Goal: Transaction & Acquisition: Purchase product/service

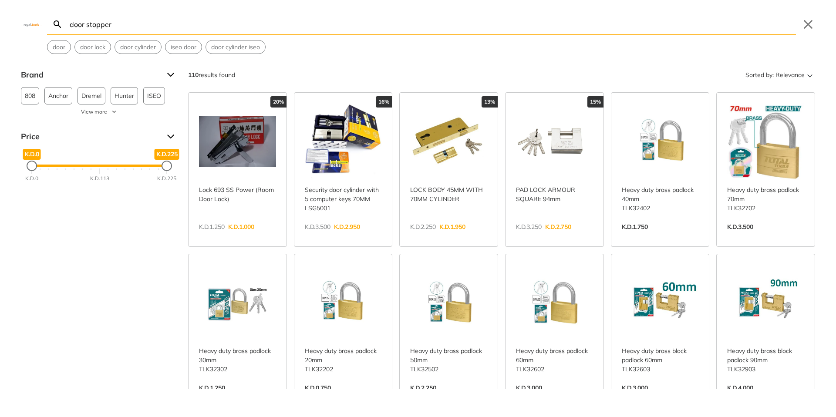
click at [92, 24] on input "door stopper" at bounding box center [432, 24] width 728 height 20
click at [85, 24] on input "door stopper" at bounding box center [432, 24] width 728 height 20
drag, startPoint x: 87, startPoint y: 24, endPoint x: 111, endPoint y: 25, distance: 24.9
click at [111, 25] on input "door stopper" at bounding box center [432, 24] width 728 height 20
drag, startPoint x: 70, startPoint y: 24, endPoint x: 87, endPoint y: 24, distance: 16.6
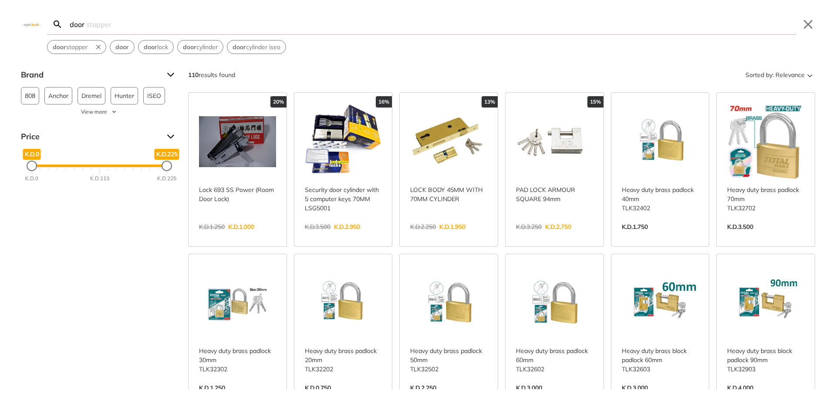
click at [87, 24] on input "door" at bounding box center [432, 24] width 728 height 20
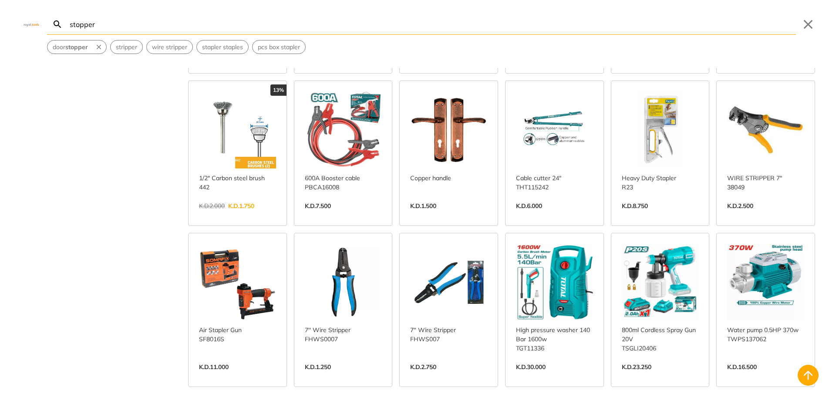
scroll to position [496, 0]
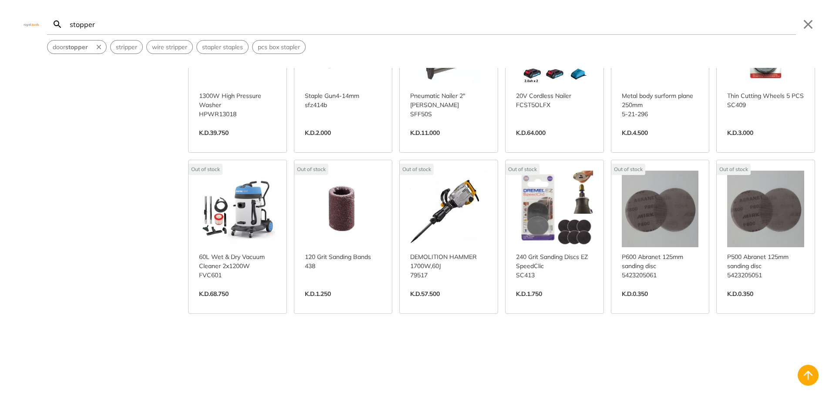
scroll to position [4033, 0]
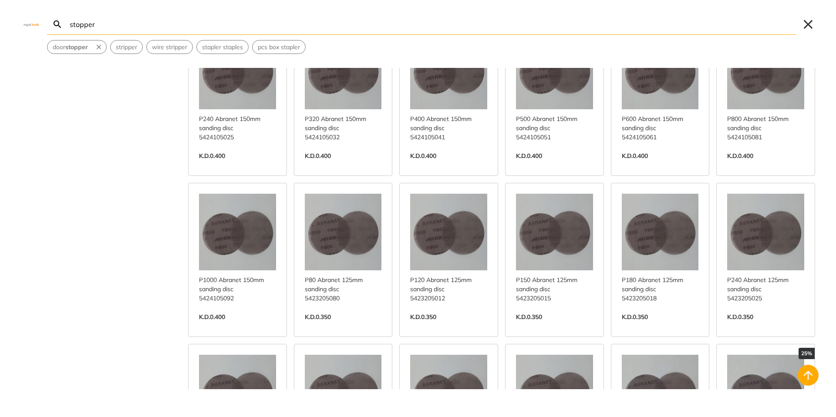
type input "stopper"
click at [806, 20] on button "Close" at bounding box center [808, 24] width 14 height 14
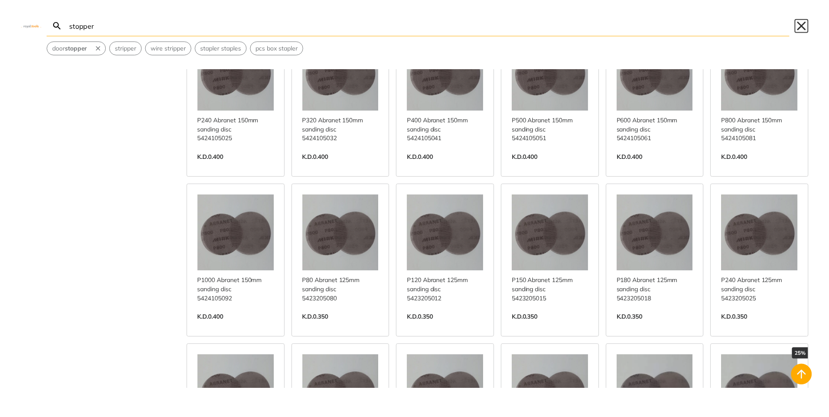
scroll to position [3021, 0]
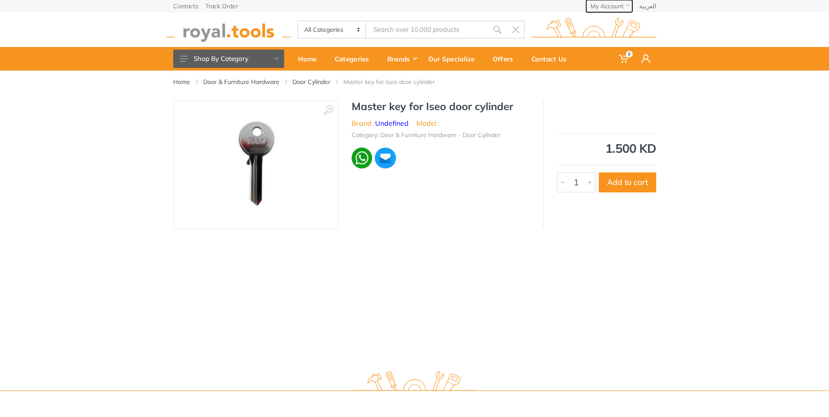
click at [611, 2] on button "My Account" at bounding box center [609, 6] width 46 height 12
click at [600, 53] on link "Order History" at bounding box center [599, 47] width 65 height 13
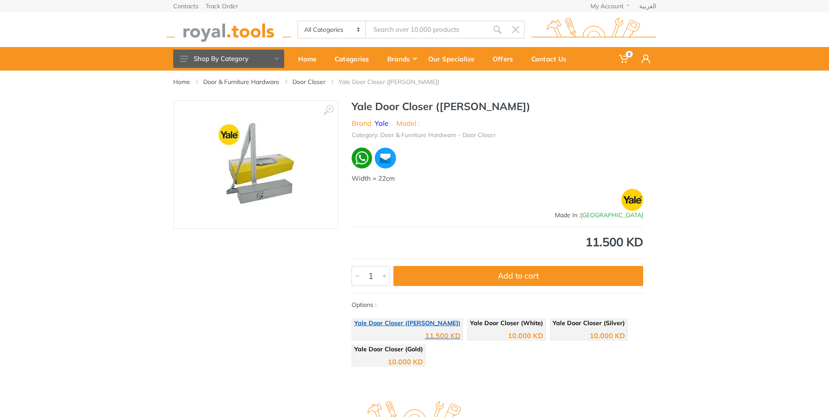
click at [366, 331] on div "11.500 KD" at bounding box center [407, 332] width 106 height 13
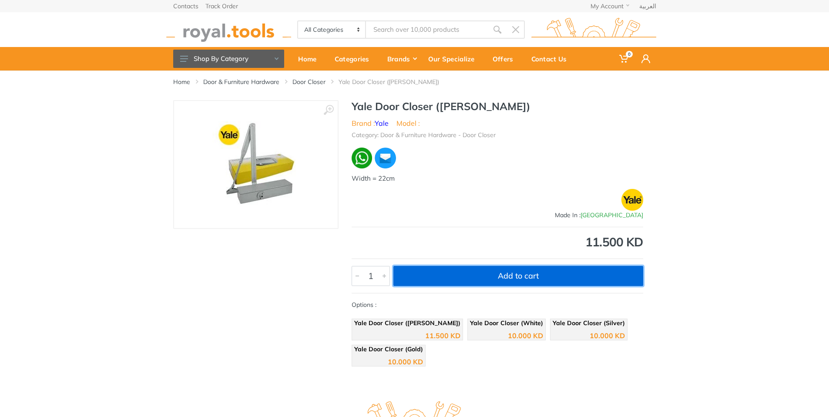
click at [482, 277] on button "Add to cart" at bounding box center [519, 276] width 250 height 20
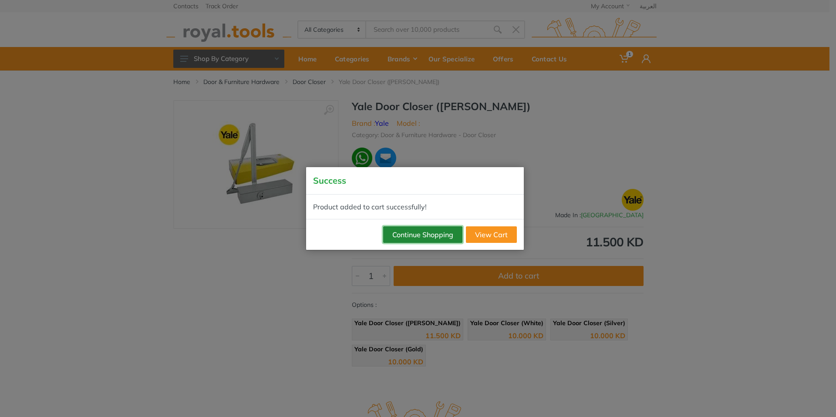
click at [417, 236] on button "Continue Shopping" at bounding box center [422, 234] width 79 height 17
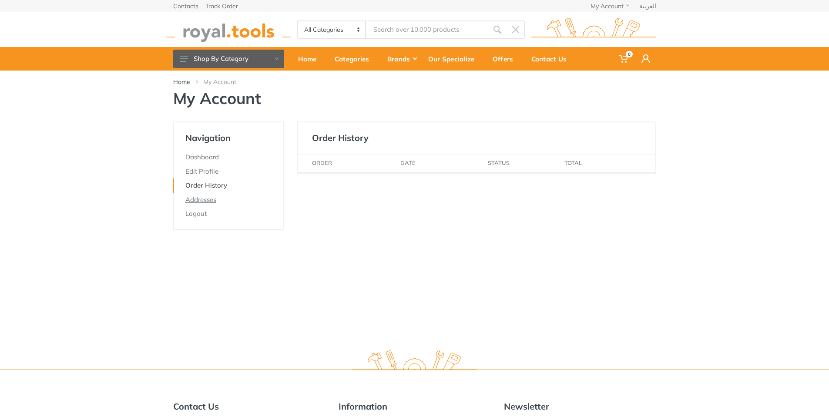
click at [202, 203] on link "Addresses" at bounding box center [228, 200] width 110 height 14
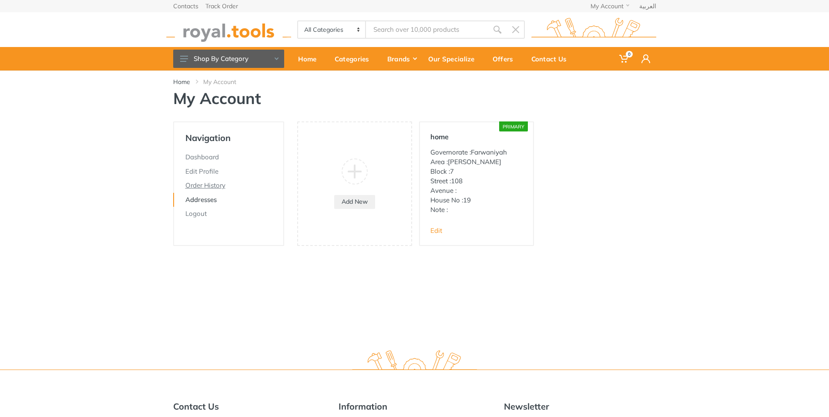
click at [183, 187] on link "Order History" at bounding box center [228, 186] width 110 height 14
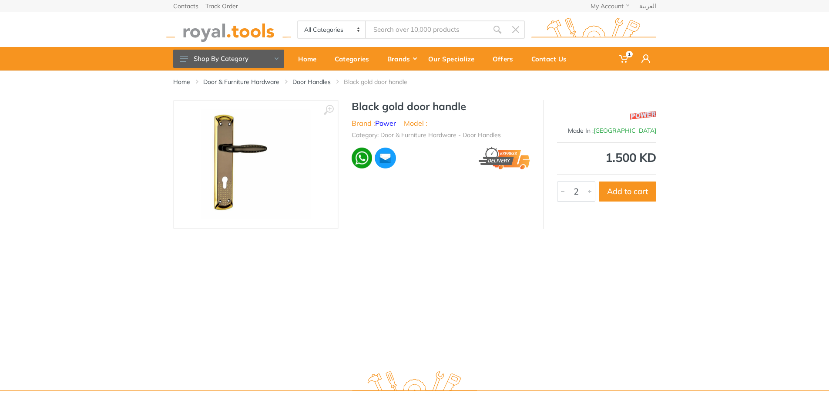
click at [589, 192] on div at bounding box center [590, 191] width 10 height 19
click at [634, 187] on button "Add to cart" at bounding box center [627, 192] width 57 height 20
type input "1"
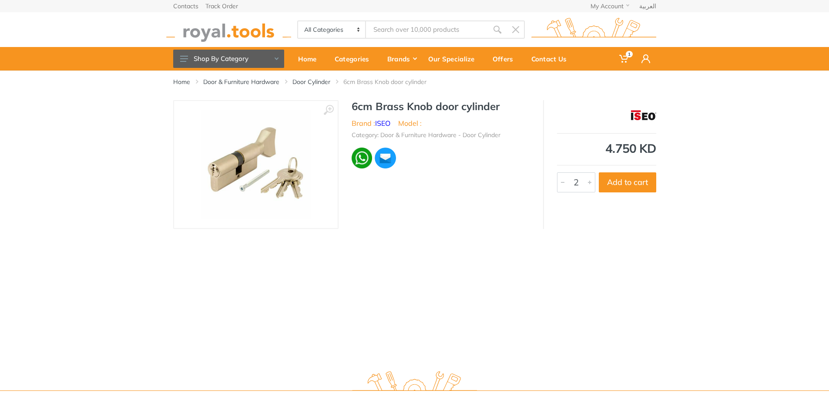
click at [590, 184] on div at bounding box center [590, 182] width 10 height 19
click at [623, 184] on button "Add to cart" at bounding box center [627, 182] width 57 height 20
type input "1"
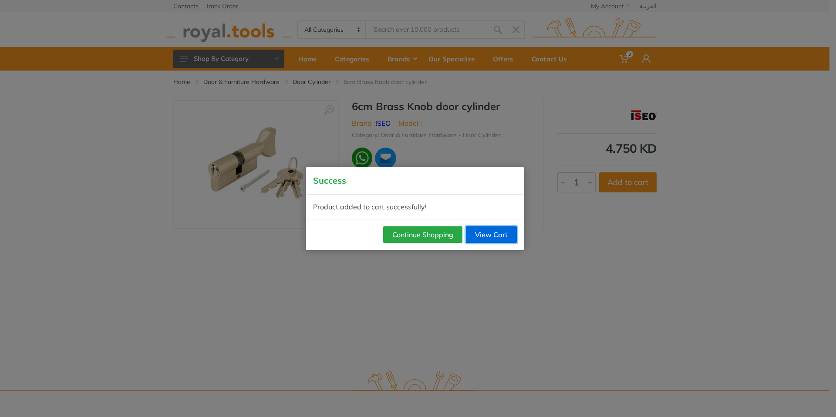
click at [489, 236] on link "View Cart" at bounding box center [491, 234] width 51 height 17
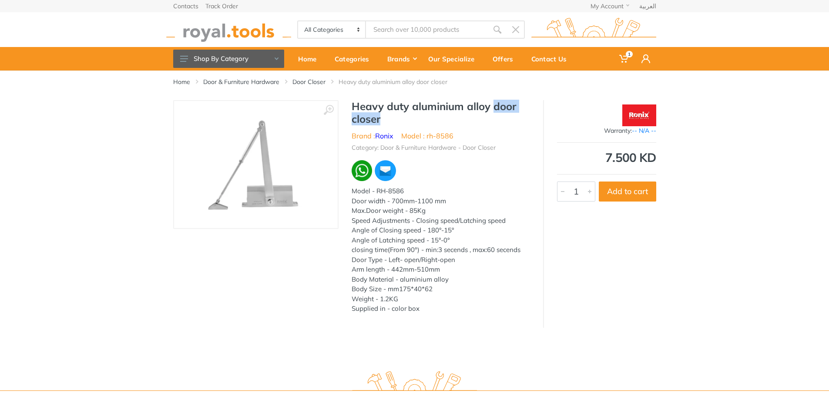
drag, startPoint x: 493, startPoint y: 104, endPoint x: 523, endPoint y: 119, distance: 33.5
click at [523, 119] on h1 "Heavy duty aluminium alloy door closer" at bounding box center [441, 112] width 179 height 25
copy h1 "door closer"
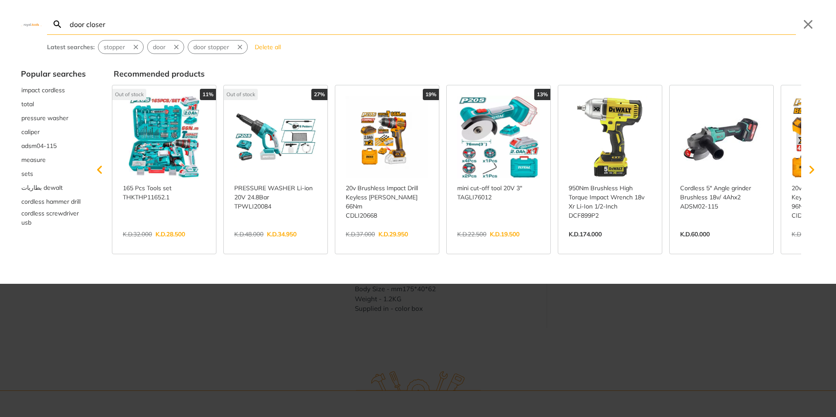
type input "door closer"
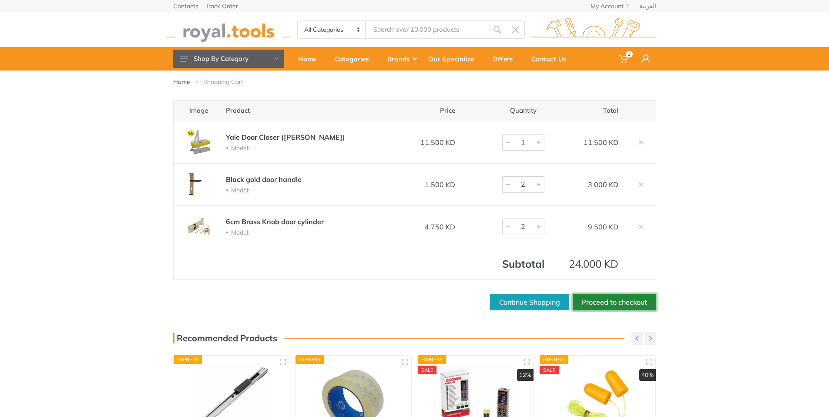
click at [606, 307] on link "Proceed to checkout" at bounding box center [615, 302] width 84 height 17
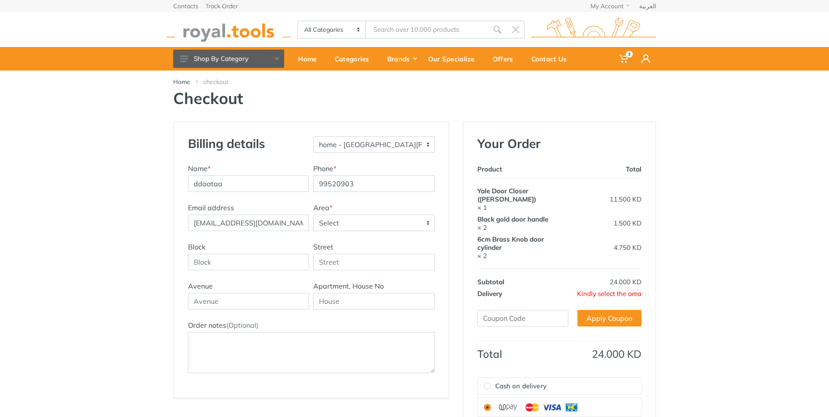
type input "7"
type input "108"
type input "19"
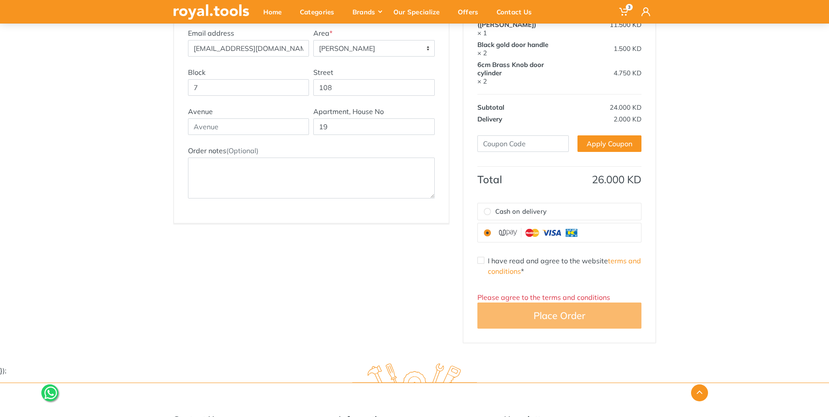
scroll to position [175, 0]
click at [480, 257] on input "I have read and agree to the website terms and conditions *" at bounding box center [481, 260] width 7 height 7
checkbox input "true"
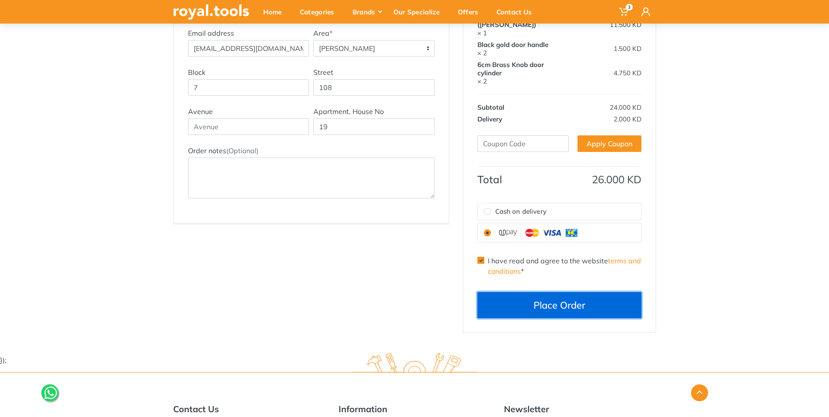
click at [558, 299] on button "Place Order" at bounding box center [560, 305] width 164 height 26
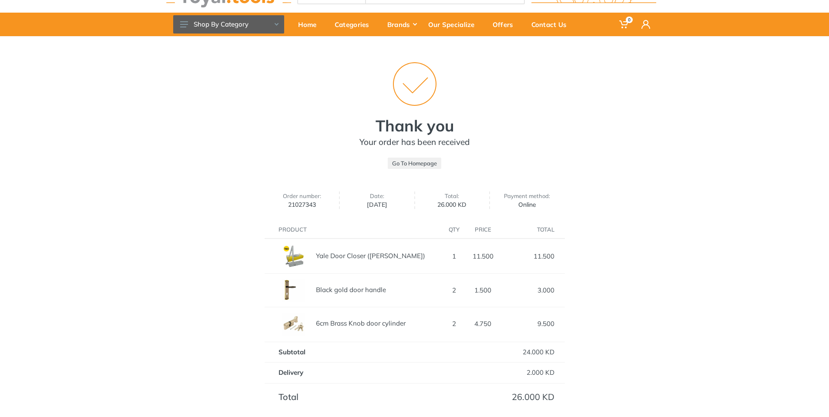
scroll to position [35, 0]
